Goal: Task Accomplishment & Management: Complete application form

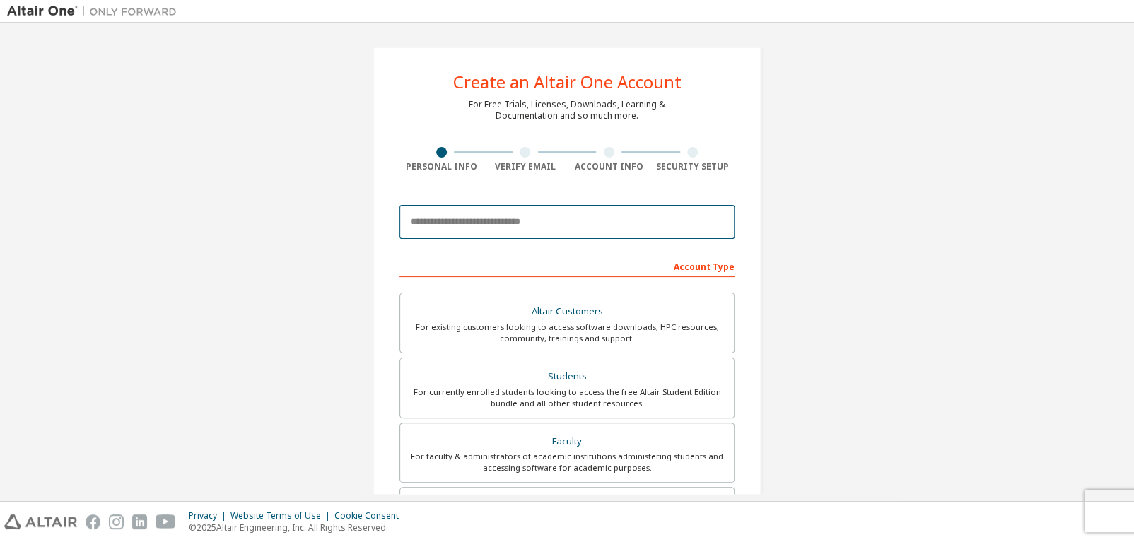
click at [559, 225] on input "email" at bounding box center [566, 222] width 335 height 34
type input "**********"
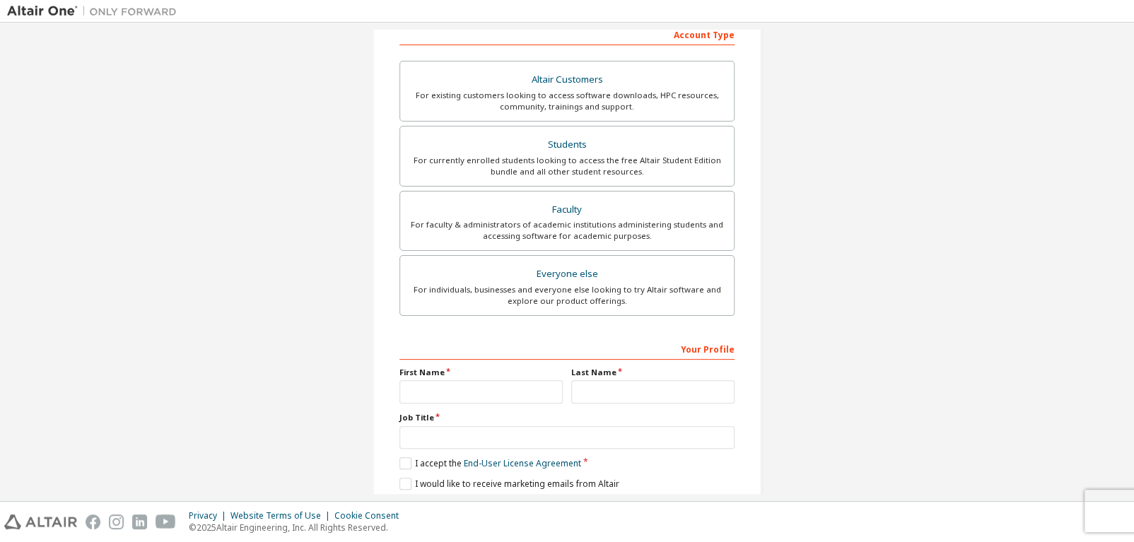
scroll to position [211, 0]
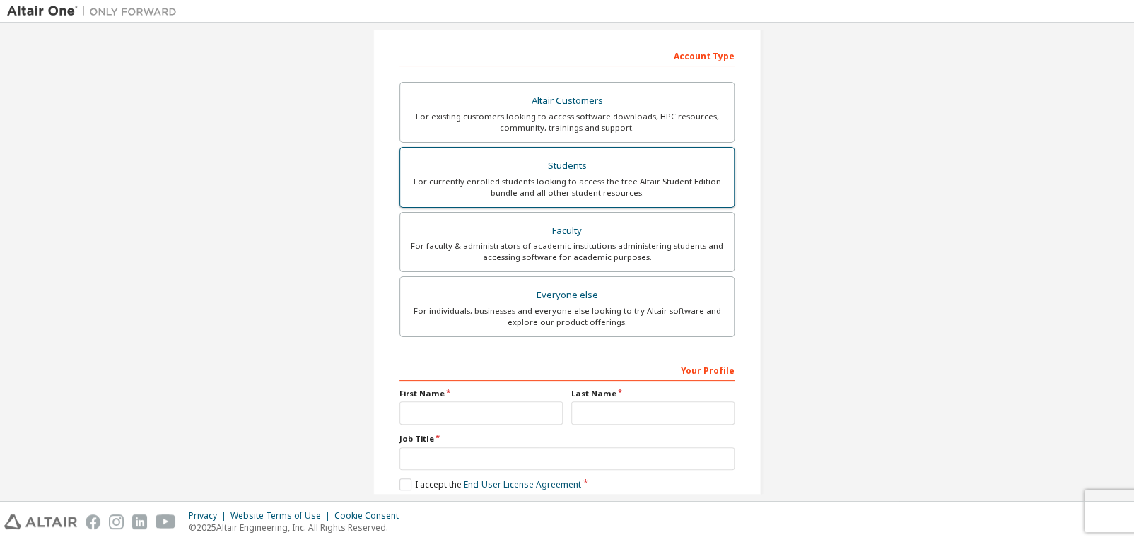
click at [613, 179] on div "For currently enrolled students looking to access the free Altair Student Editi…" at bounding box center [567, 187] width 317 height 23
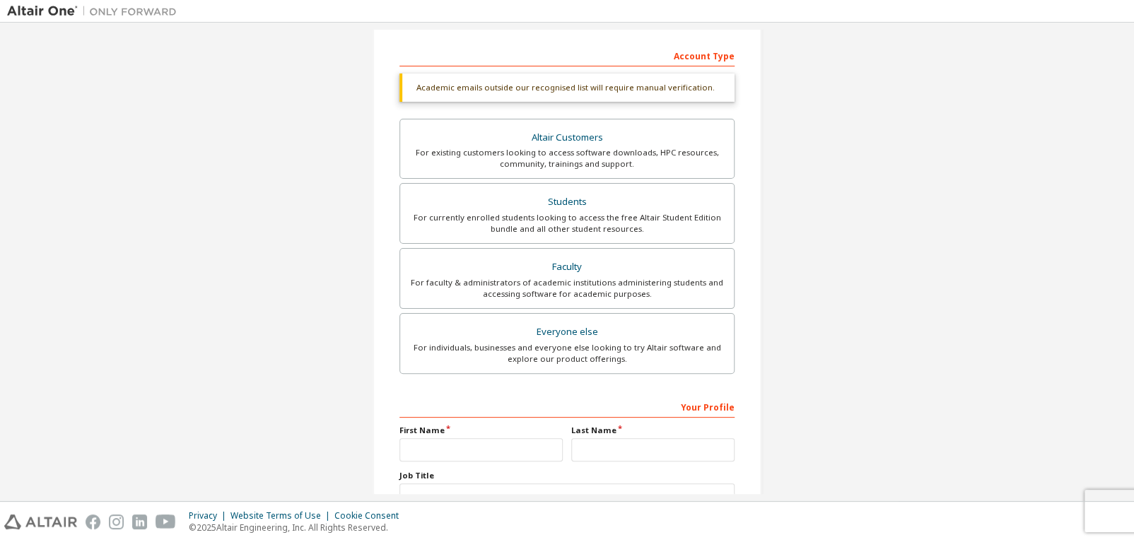
scroll to position [317, 0]
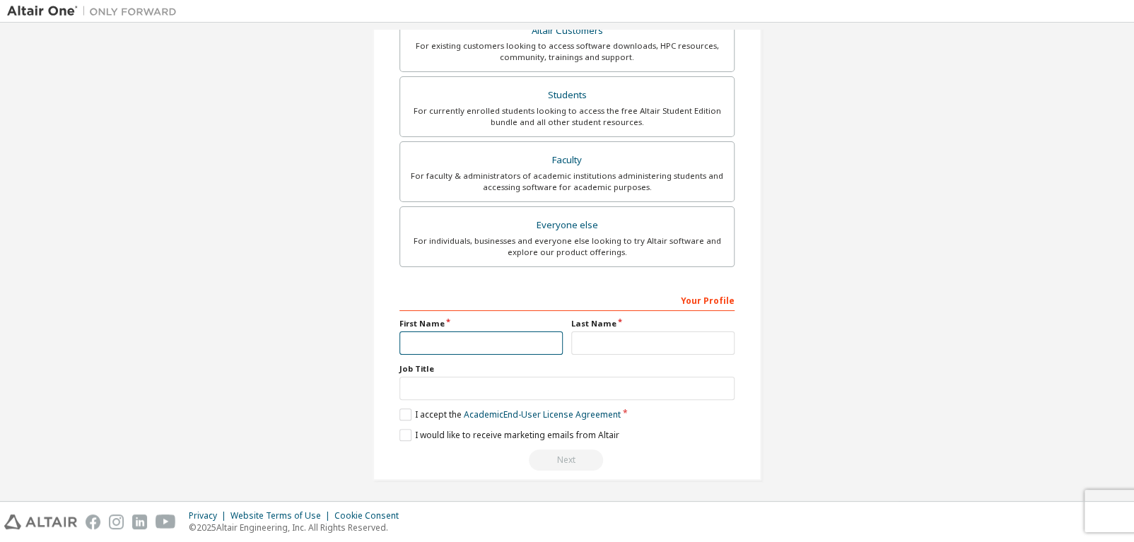
click at [498, 337] on input "text" at bounding box center [480, 343] width 163 height 23
type input "*"
type input "****"
type input "*"
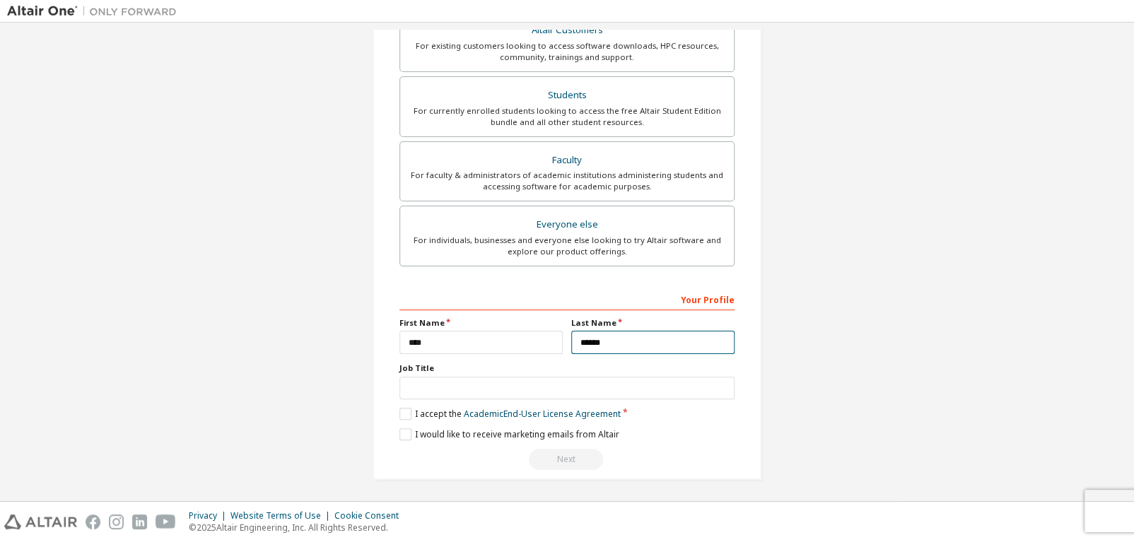
type input "******"
click at [493, 377] on input "text" at bounding box center [566, 388] width 335 height 23
type input "*******"
click at [407, 413] on label "I accept the Academic End-User License Agreement" at bounding box center [509, 414] width 221 height 12
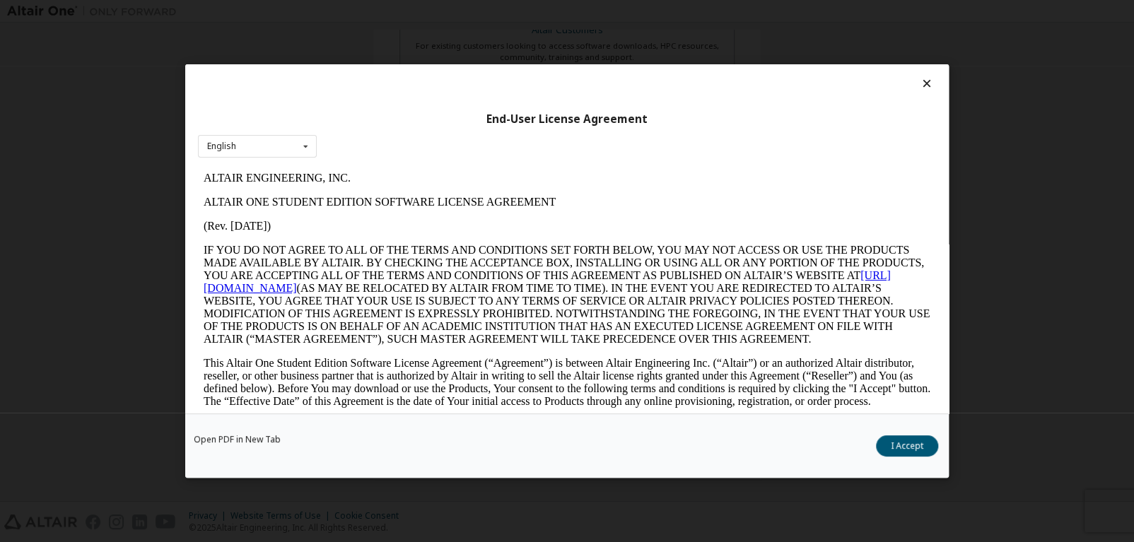
scroll to position [0, 0]
click at [899, 440] on button "I Accept" at bounding box center [907, 445] width 62 height 21
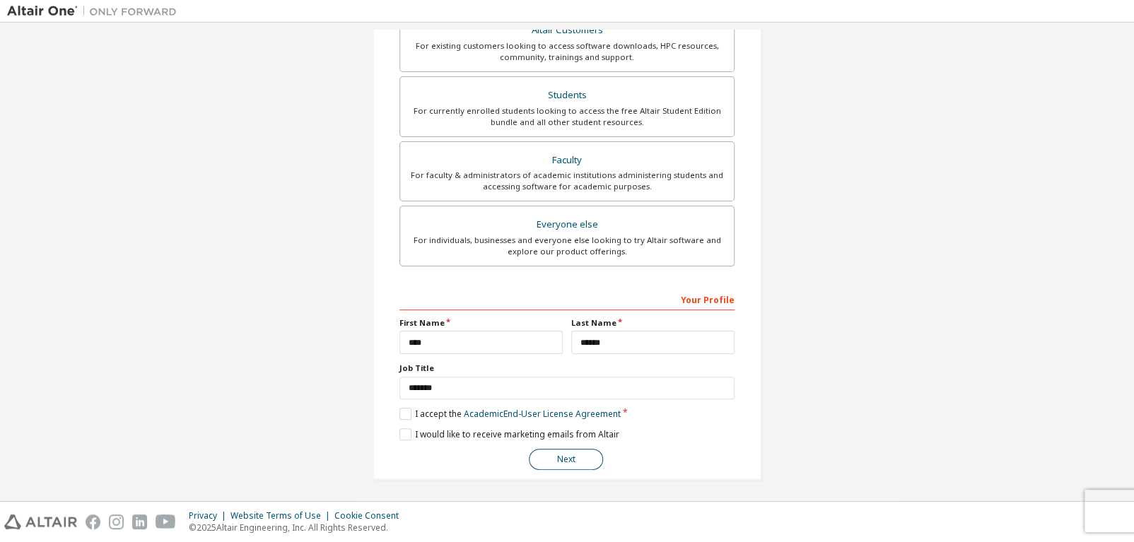
click at [553, 452] on button "Next" at bounding box center [566, 459] width 74 height 21
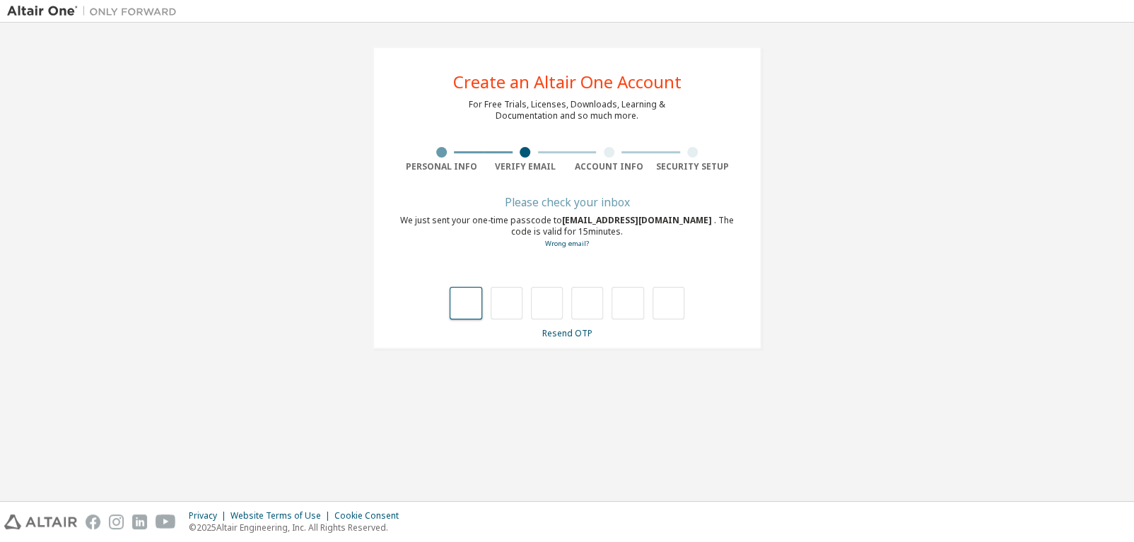
click at [464, 299] on input "text" at bounding box center [466, 303] width 32 height 33
type input "*"
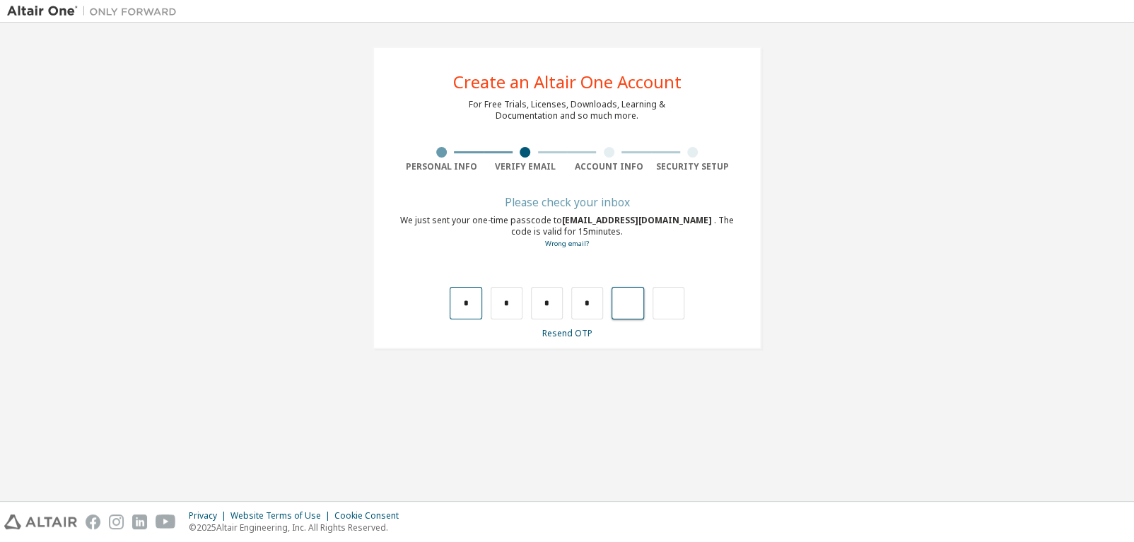
type input "*"
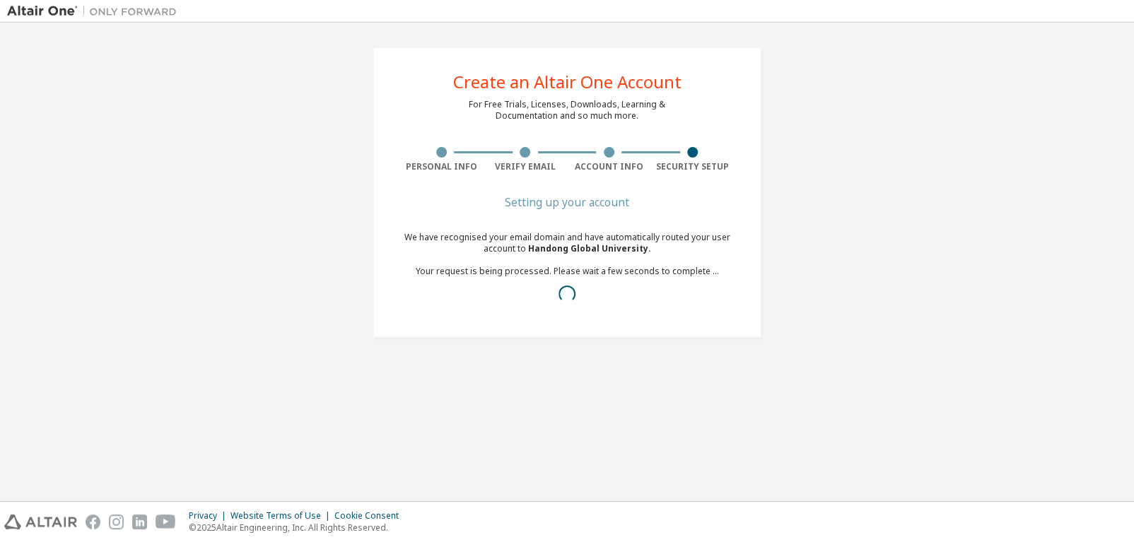
drag, startPoint x: 702, startPoint y: 254, endPoint x: 533, endPoint y: 252, distance: 168.9
click at [533, 252] on div "We have recognised your email domain and have automatically routed your user ac…" at bounding box center [566, 271] width 335 height 79
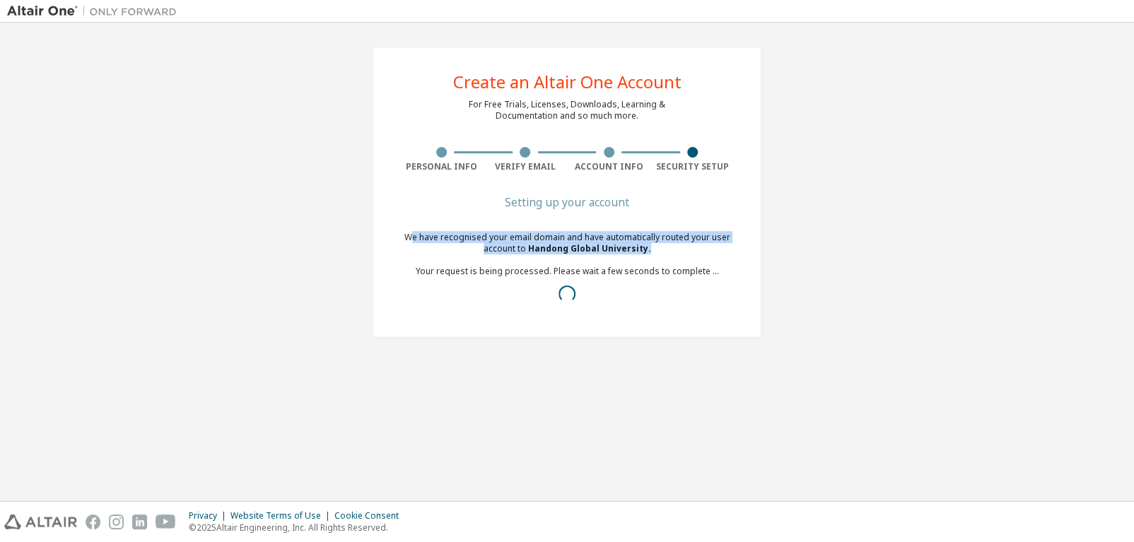
drag, startPoint x: 411, startPoint y: 240, endPoint x: 653, endPoint y: 253, distance: 242.8
click at [653, 253] on div "We have recognised your email domain and have automatically routed your user ac…" at bounding box center [566, 271] width 335 height 79
click at [717, 245] on div "We have recognised your email domain and have automatically routed your user ac…" at bounding box center [566, 271] width 335 height 79
drag, startPoint x: 396, startPoint y: 238, endPoint x: 686, endPoint y: 255, distance: 291.0
click at [686, 255] on div "Create an Altair One Account For Free Trials, Licenses, Downloads, Learning & D…" at bounding box center [567, 192] width 389 height 291
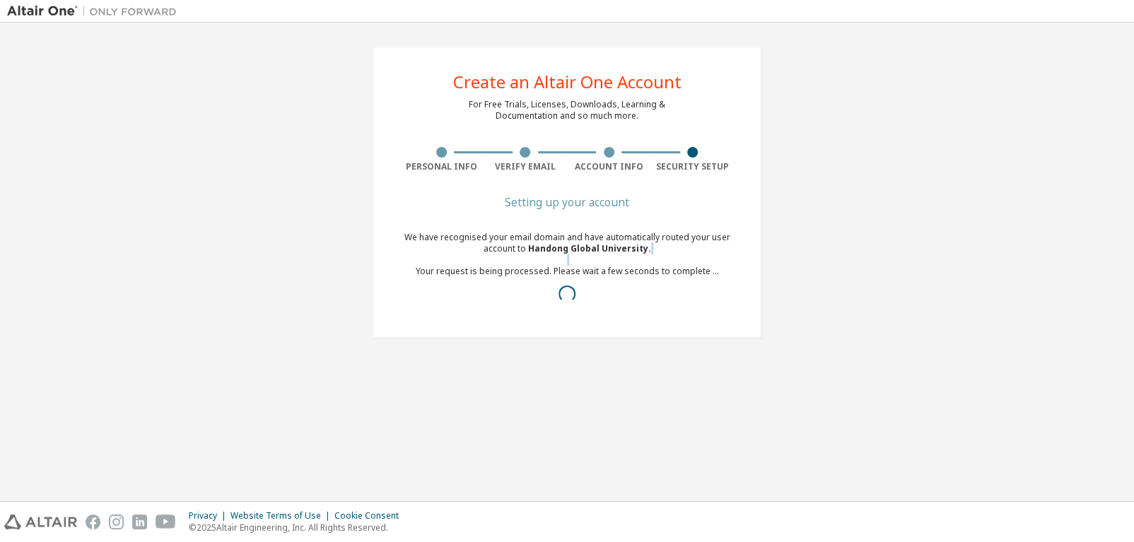
drag, startPoint x: 416, startPoint y: 272, endPoint x: 727, endPoint y: 268, distance: 310.3
click at [733, 266] on div "We have recognised your email domain and have automatically routed your user ac…" at bounding box center [566, 271] width 335 height 79
click at [486, 277] on div "We have recognised your email domain and have automatically routed your user ac…" at bounding box center [566, 271] width 335 height 79
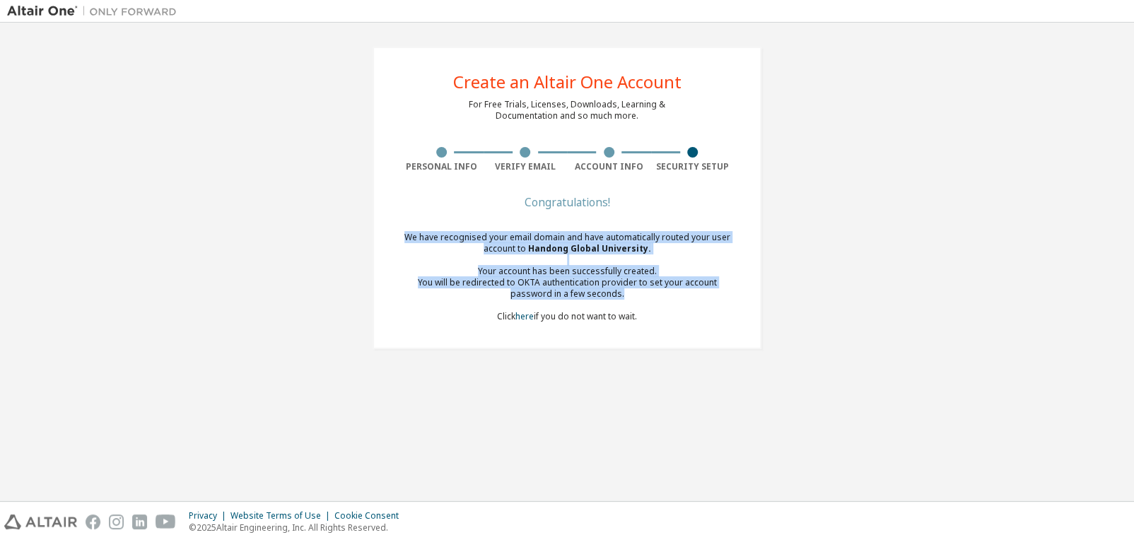
drag, startPoint x: 401, startPoint y: 235, endPoint x: 885, endPoint y: 370, distance: 502.0
click at [885, 370] on div "Create an Altair One Account For Free Trials, Licenses, Downloads, Learning & D…" at bounding box center [567, 262] width 1120 height 464
click at [865, 340] on div "Create an Altair One Account For Free Trials, Licenses, Downloads, Learning & D…" at bounding box center [567, 198] width 1120 height 336
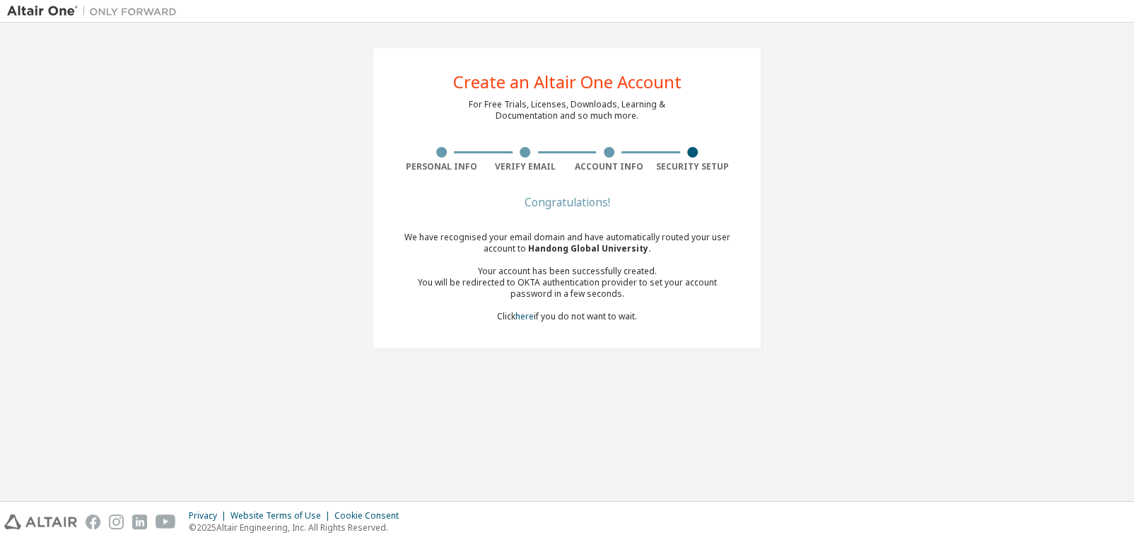
drag, startPoint x: 693, startPoint y: 325, endPoint x: 293, endPoint y: 197, distance: 420.7
click at [293, 197] on div "Create an Altair One Account For Free Trials, Licenses, Downloads, Learning & D…" at bounding box center [567, 198] width 1120 height 336
click at [293, 202] on div "Create an Altair One Account For Free Trials, Licenses, Downloads, Learning & D…" at bounding box center [567, 198] width 1120 height 336
drag, startPoint x: 314, startPoint y: 184, endPoint x: 779, endPoint y: 362, distance: 497.8
click at [779, 362] on div "Create an Altair One Account For Free Trials, Licenses, Downloads, Learning & D…" at bounding box center [567, 198] width 1120 height 336
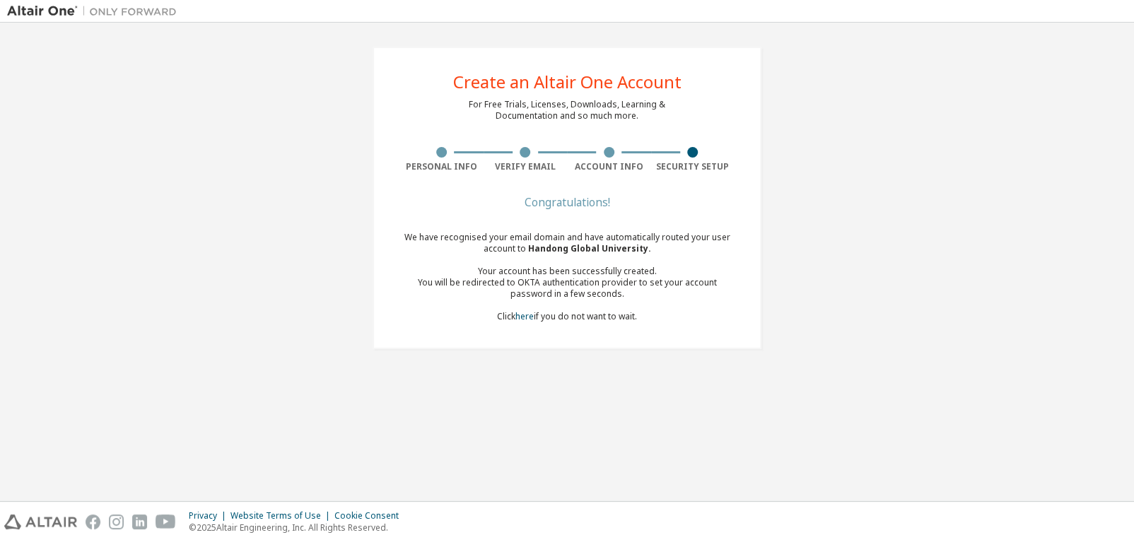
click at [785, 342] on div "Create an Altair One Account For Free Trials, Licenses, Downloads, Learning & D…" at bounding box center [567, 198] width 1120 height 336
drag, startPoint x: 707, startPoint y: 324, endPoint x: 399, endPoint y: 153, distance: 351.9
click at [399, 153] on div "Create an Altair One Account For Free Trials, Licenses, Downloads, Learning & D…" at bounding box center [567, 198] width 389 height 303
click at [678, 324] on div "Congratulations! We have recognised your email domain and have automatically ro…" at bounding box center [566, 268] width 335 height 141
